Goal: Find specific page/section

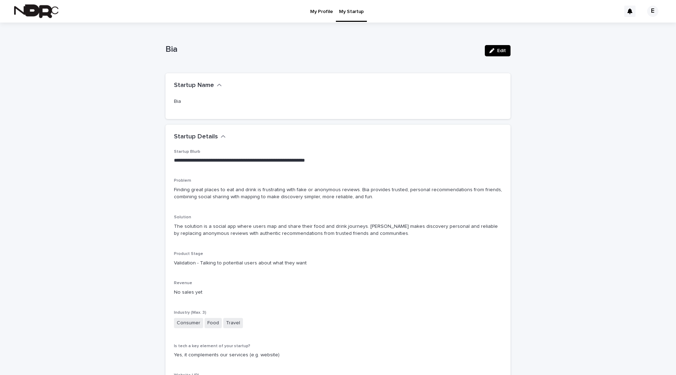
click at [44, 8] on img at bounding box center [36, 11] width 44 height 14
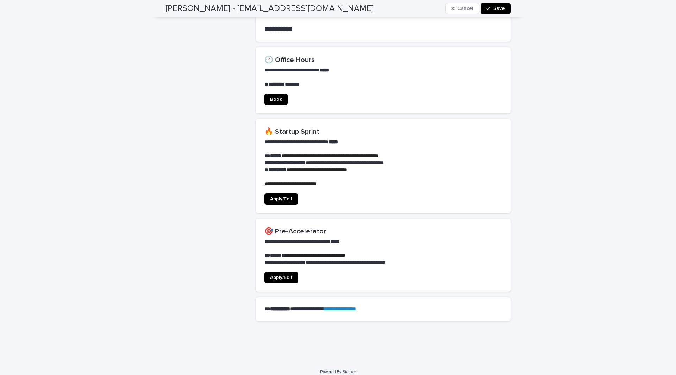
scroll to position [465, 0]
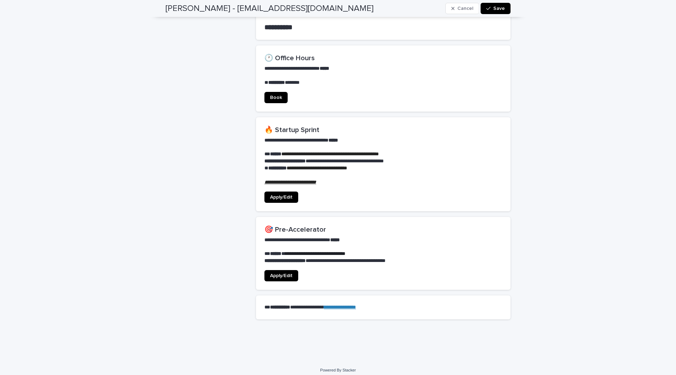
click at [282, 273] on span "Apply/Edit" at bounding box center [281, 275] width 23 height 5
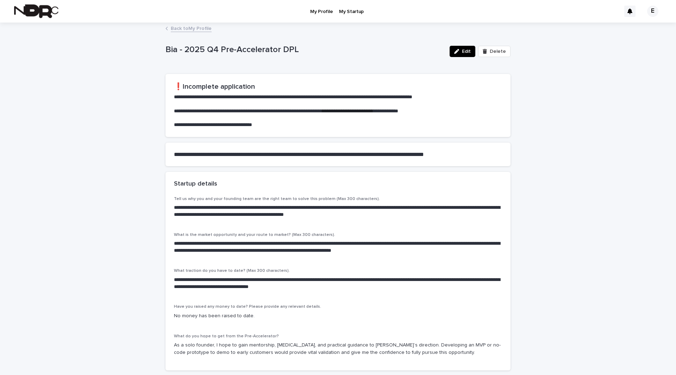
click at [347, 11] on p "My Startup" at bounding box center [351, 7] width 25 height 15
